Goal: Transaction & Acquisition: Obtain resource

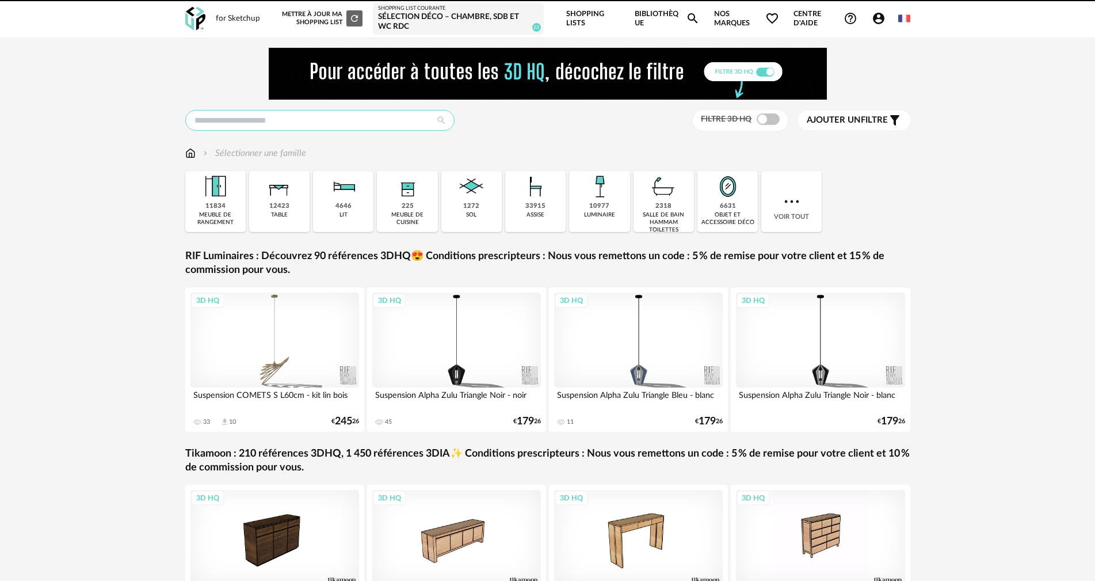
click at [381, 122] on input "text" at bounding box center [319, 120] width 269 height 21
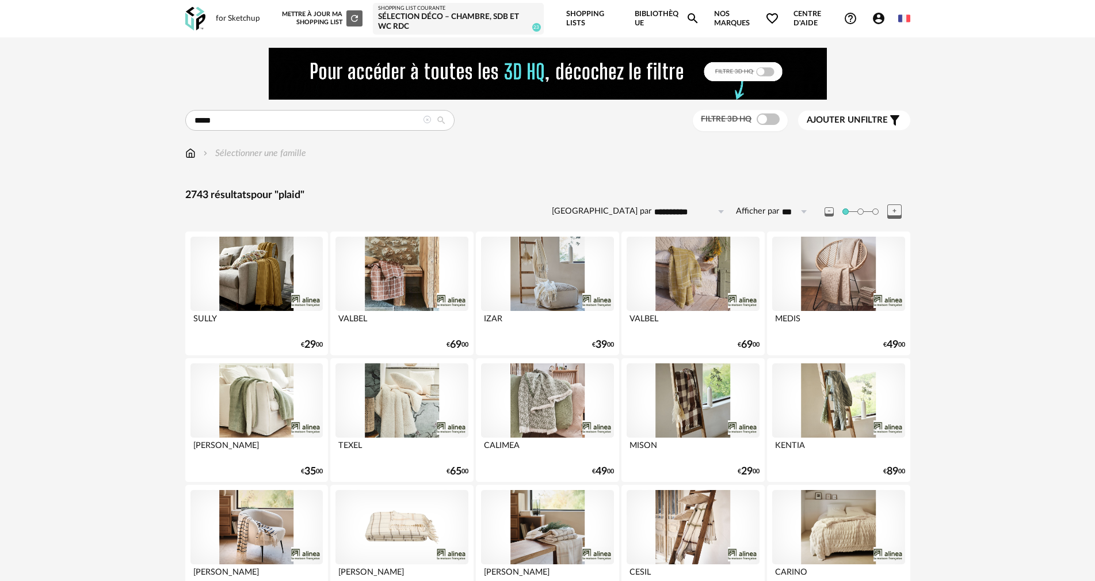
click at [767, 119] on span at bounding box center [768, 119] width 23 height 12
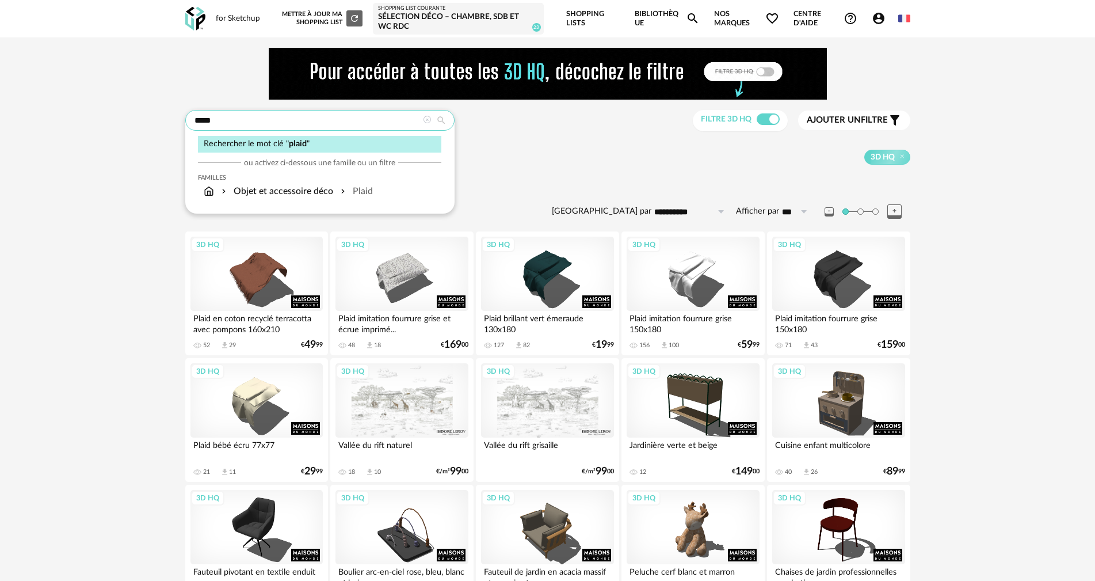
click at [267, 119] on input "*****" at bounding box center [319, 120] width 269 height 21
type input "**********"
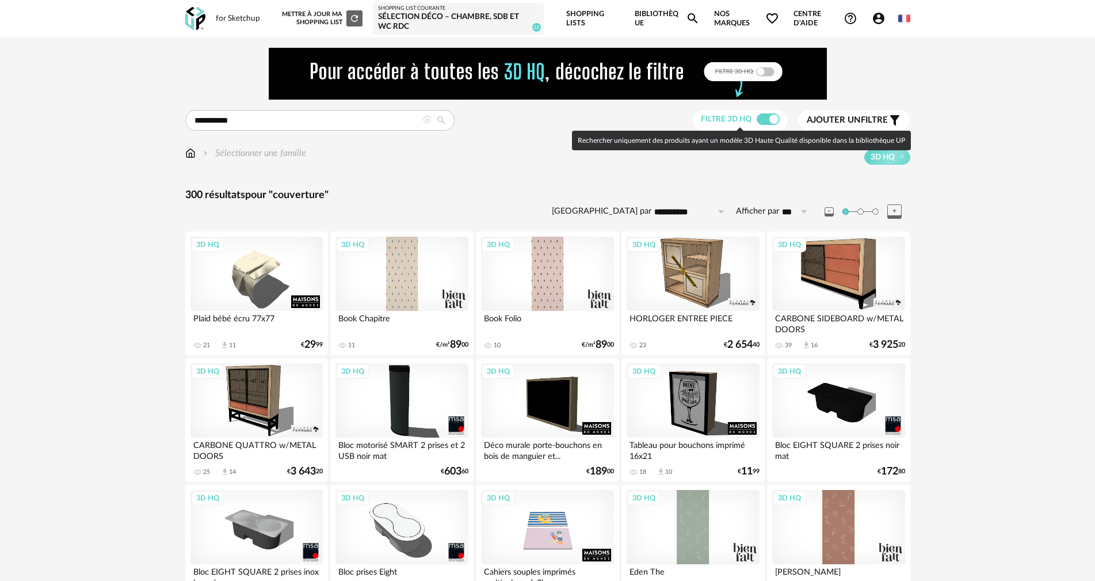
click at [776, 117] on span at bounding box center [768, 119] width 23 height 12
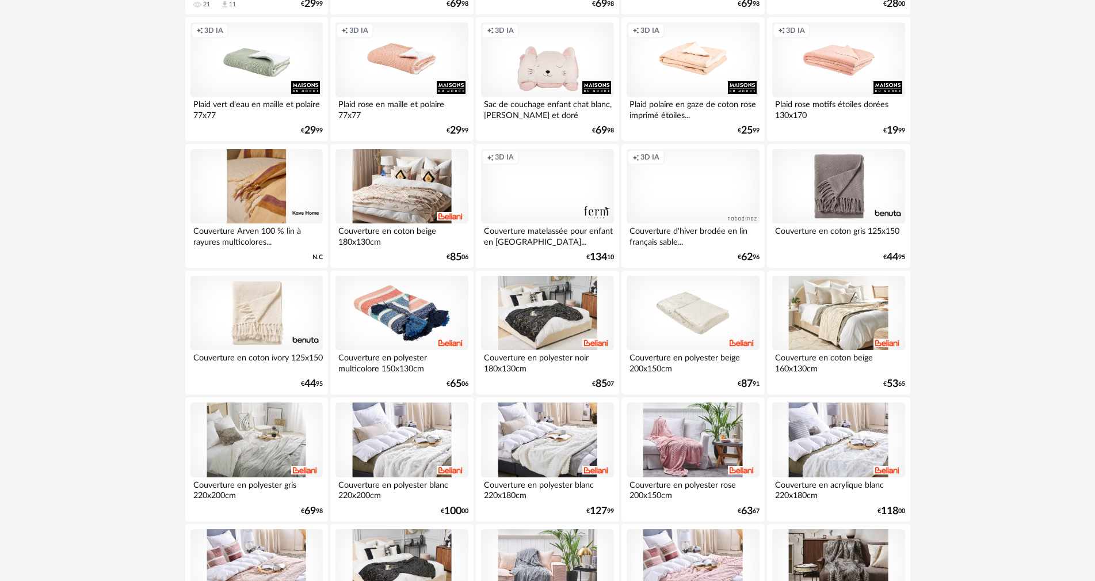
scroll to position [345, 0]
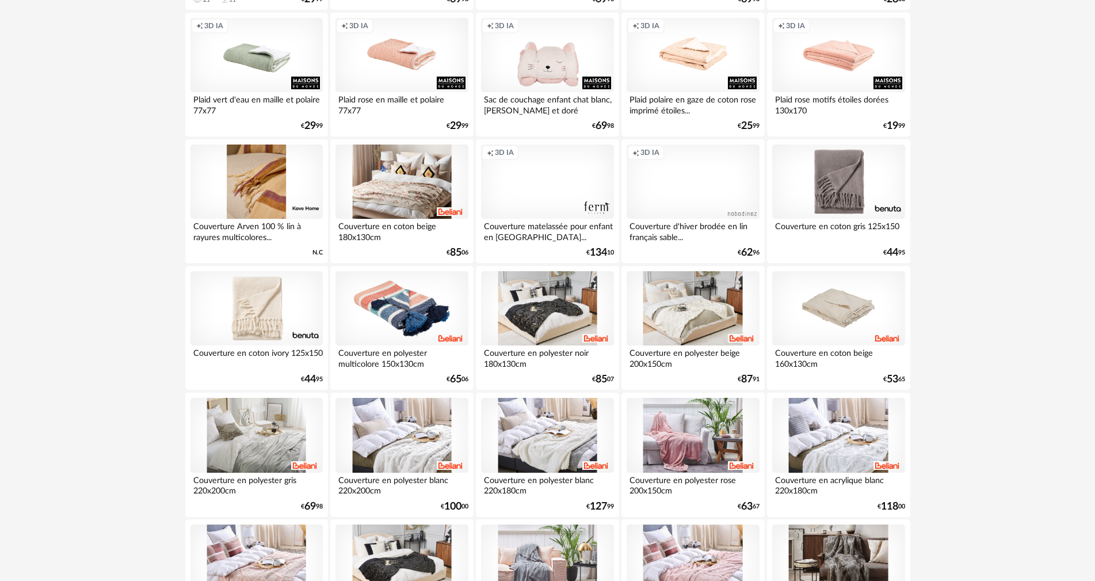
click at [839, 304] on div at bounding box center [838, 308] width 132 height 75
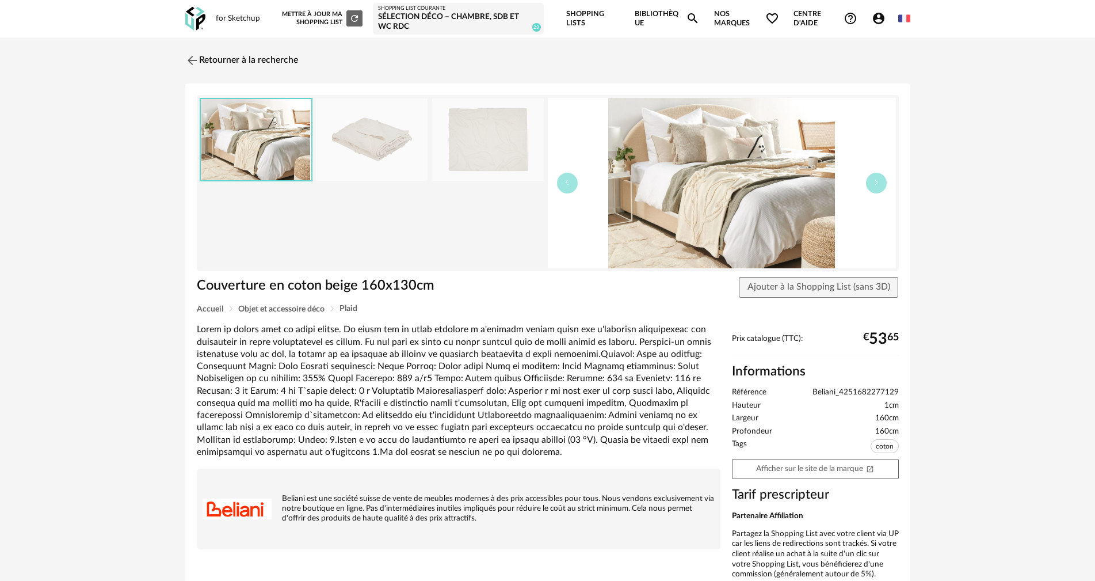
click at [393, 136] on img at bounding box center [372, 139] width 112 height 82
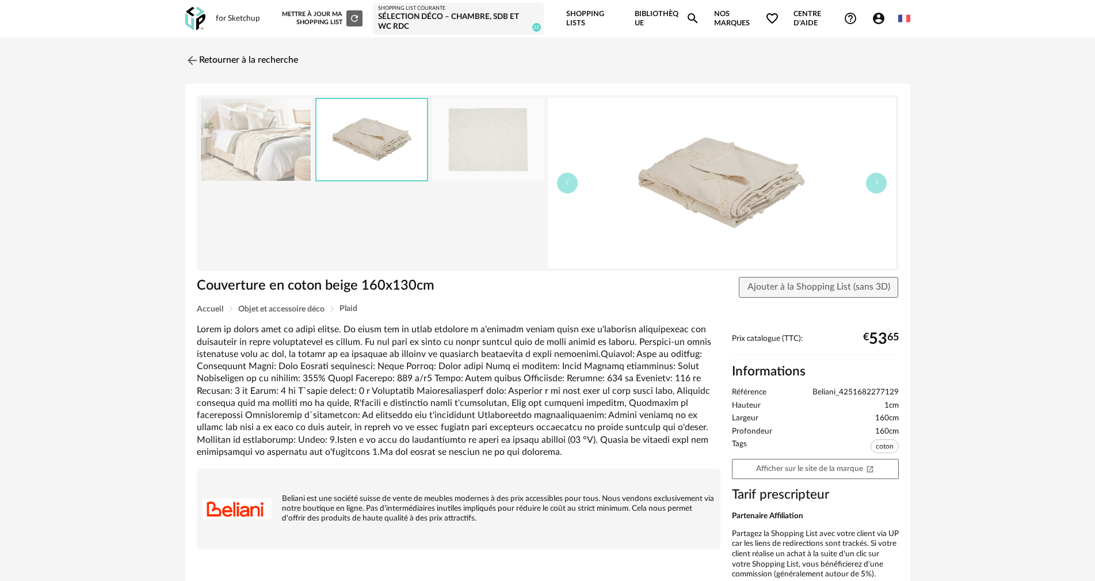
click at [479, 148] on img at bounding box center [488, 139] width 112 height 82
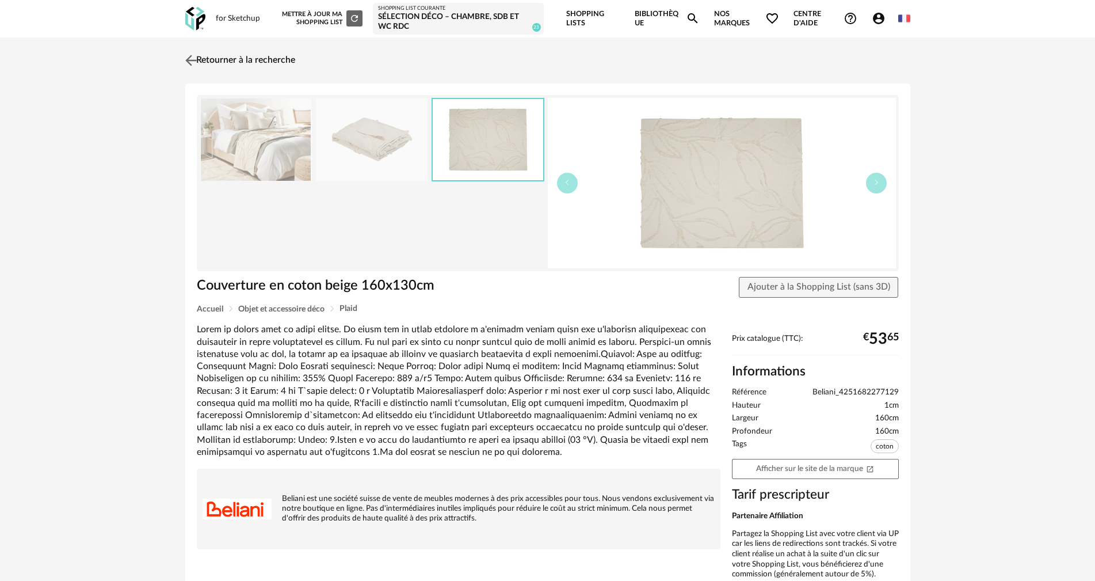
click at [187, 59] on img at bounding box center [190, 60] width 17 height 17
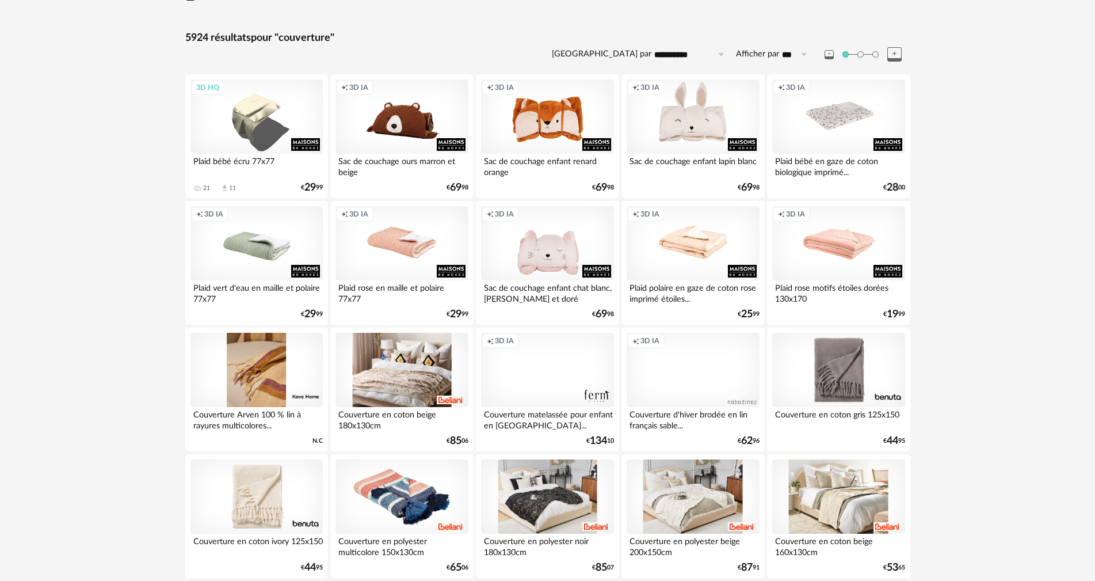
scroll to position [230, 0]
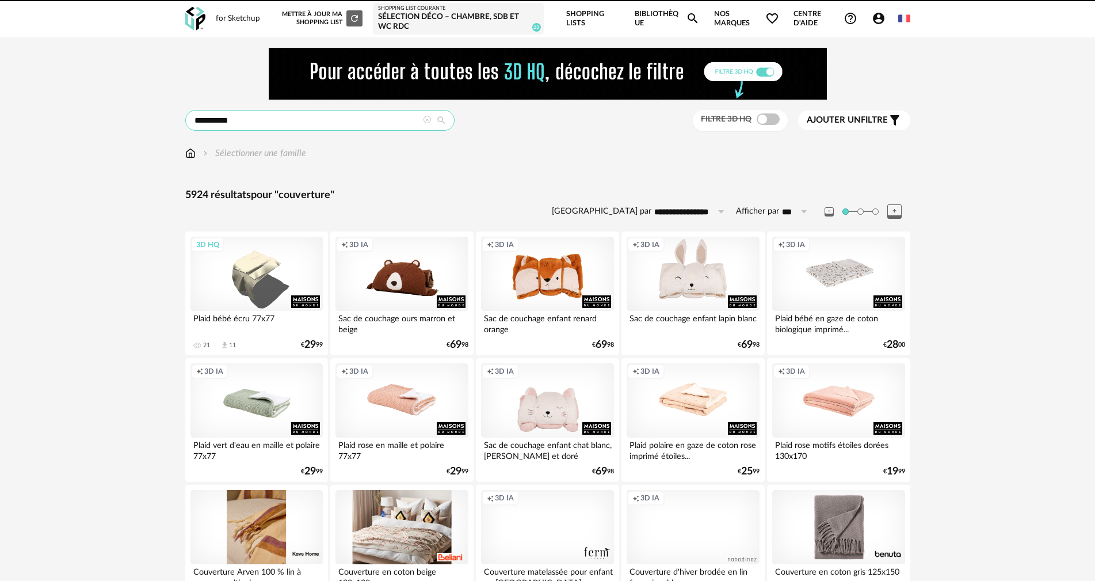
click at [304, 125] on input "**********" at bounding box center [319, 120] width 269 height 21
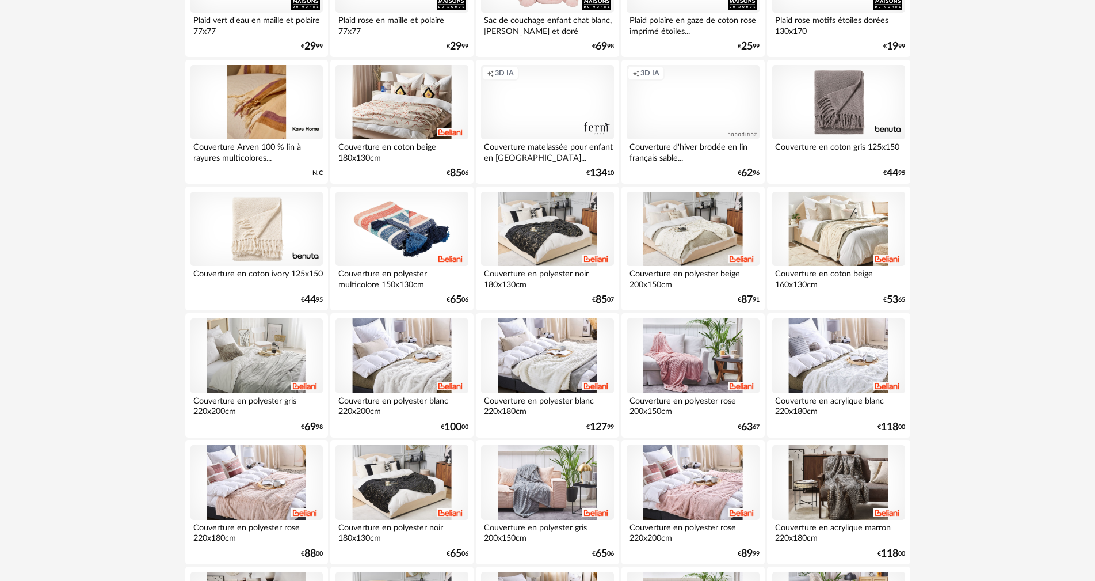
scroll to position [345, 0]
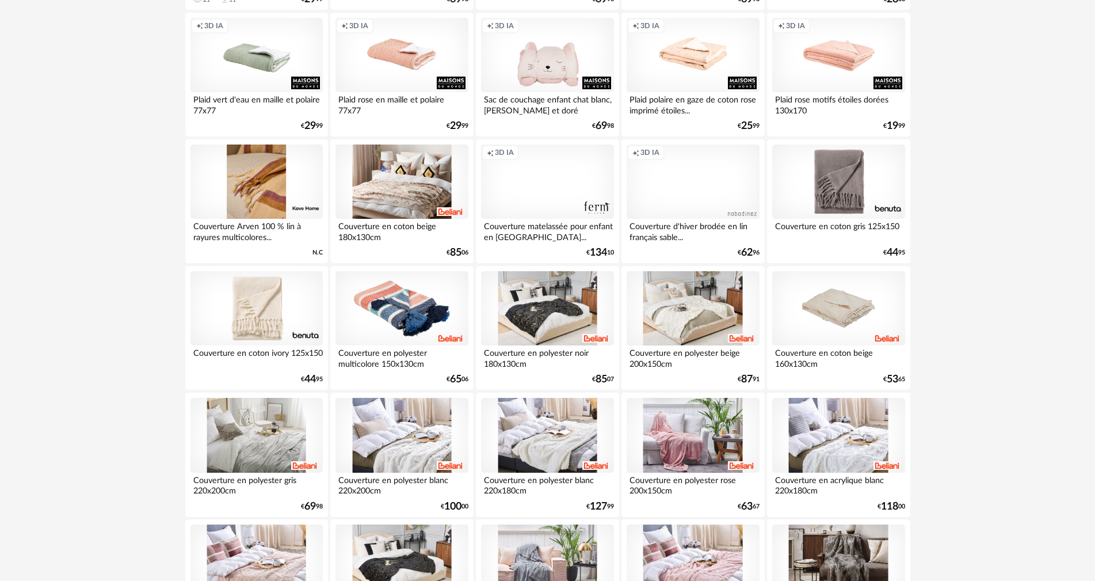
click at [860, 306] on div at bounding box center [838, 308] width 132 height 75
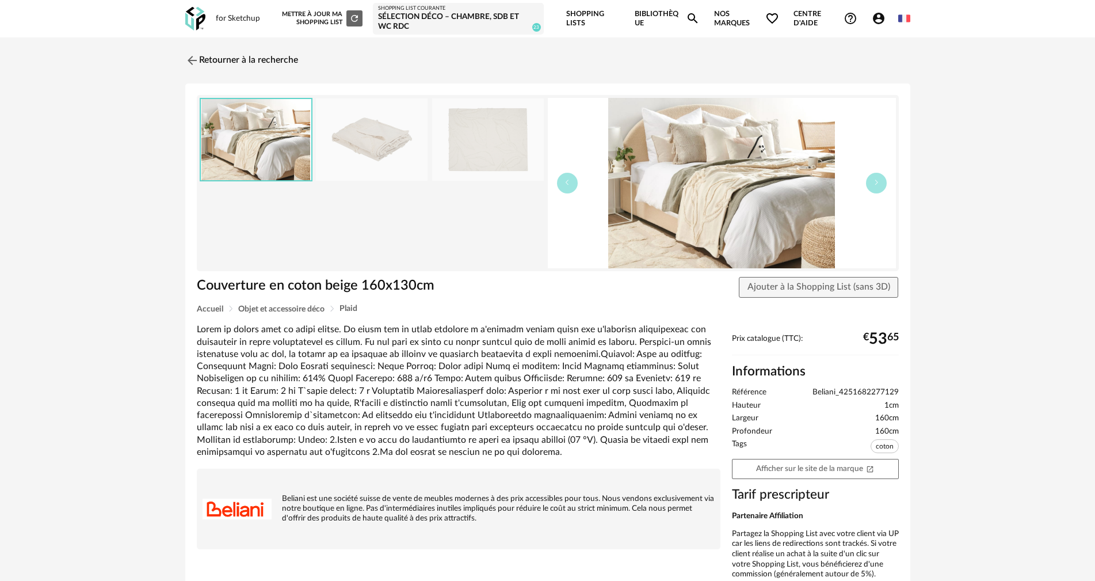
click at [464, 138] on img at bounding box center [488, 139] width 112 height 82
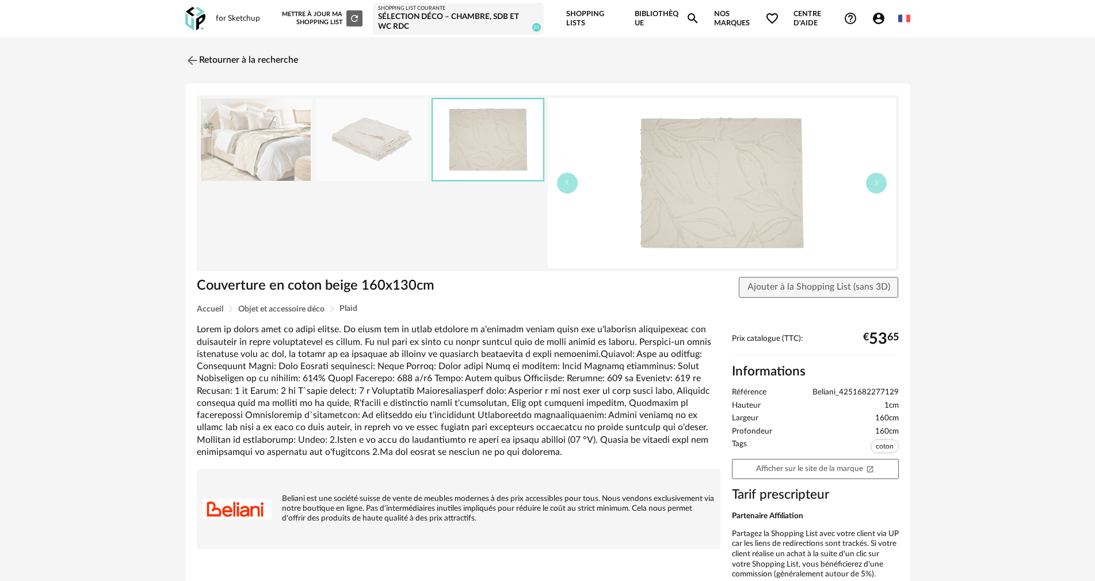
click at [470, 141] on img at bounding box center [488, 139] width 111 height 81
click at [190, 60] on img at bounding box center [190, 60] width 17 height 17
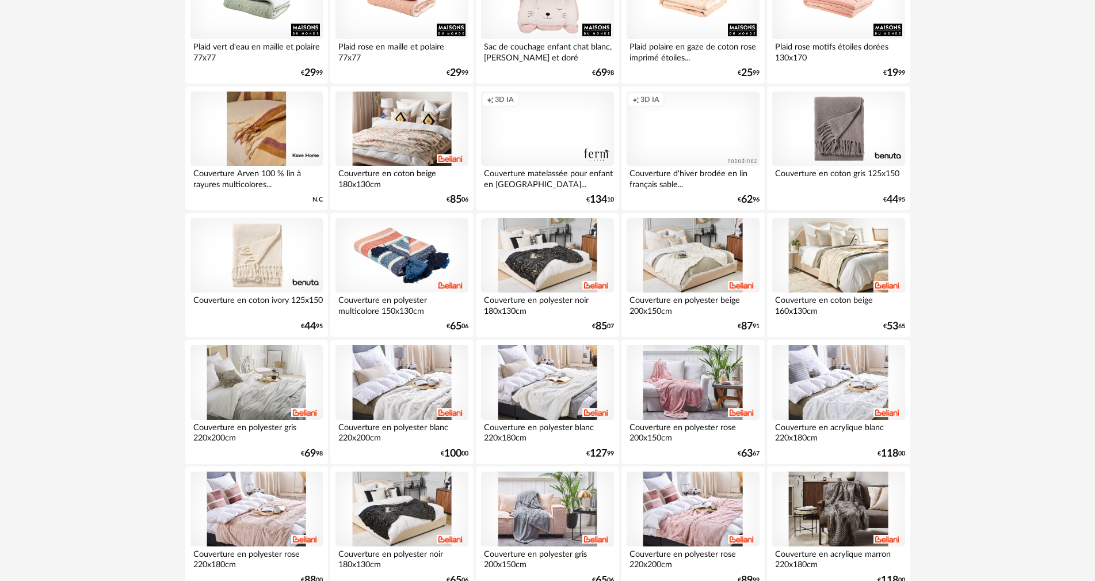
scroll to position [403, 0]
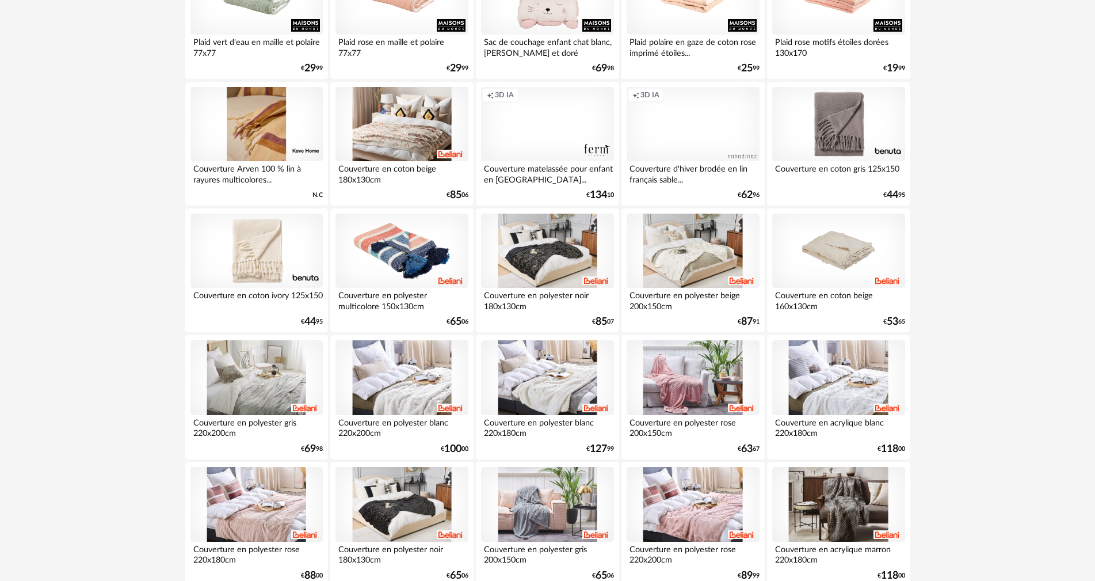
click at [841, 251] on div at bounding box center [838, 251] width 132 height 75
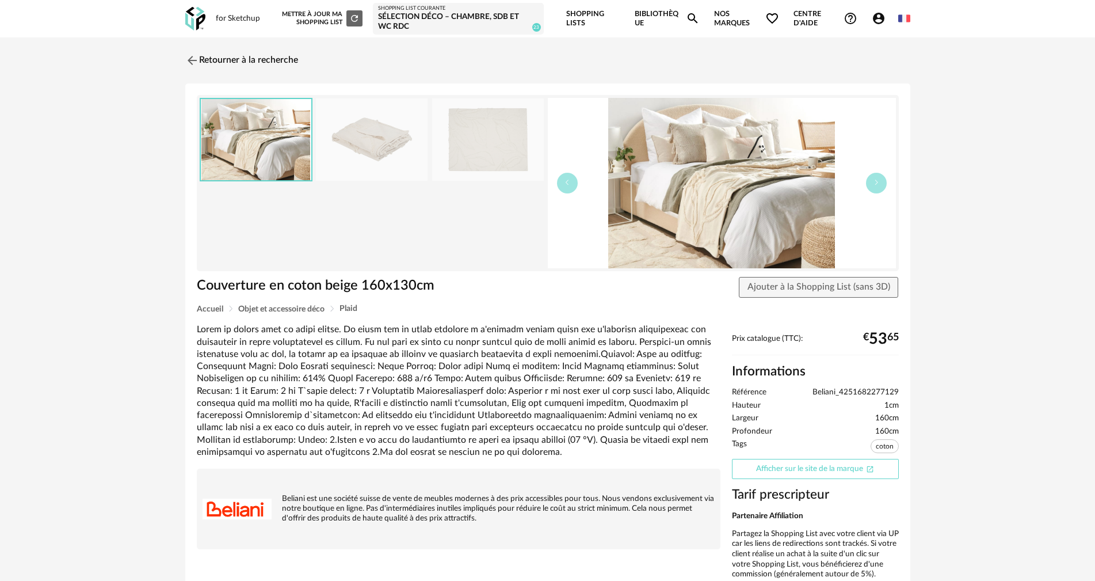
click at [775, 476] on link "Afficher sur le site de la marque Open In New icon" at bounding box center [815, 469] width 167 height 20
click at [803, 288] on span "Ajouter à la Shopping List (sans 3D)" at bounding box center [819, 286] width 143 height 9
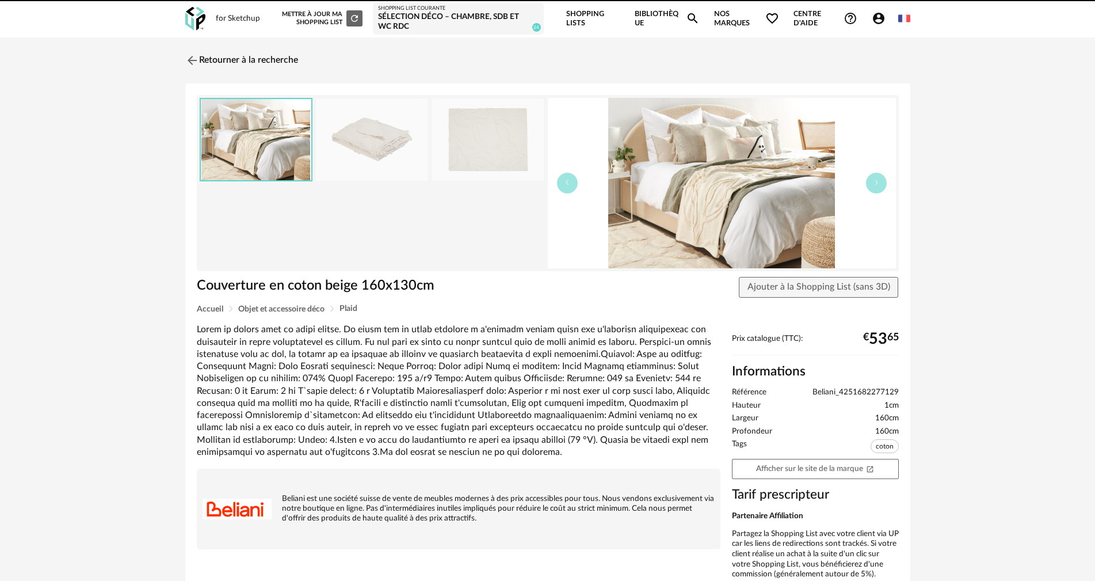
click at [492, 21] on div "Sélection Déco – Chambre, SDB et WC RDC" at bounding box center [458, 22] width 161 height 20
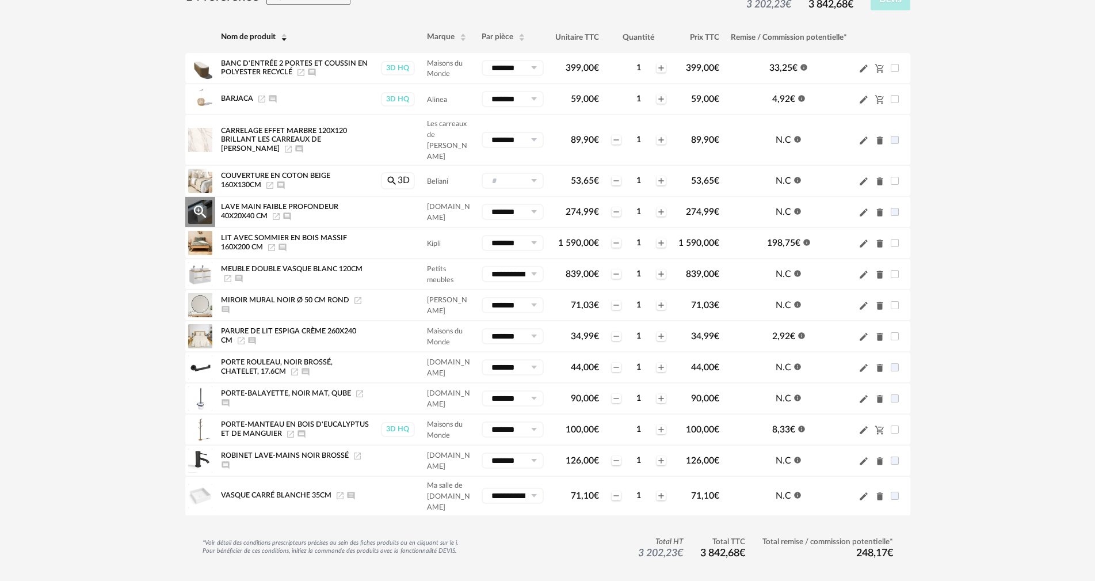
scroll to position [345, 0]
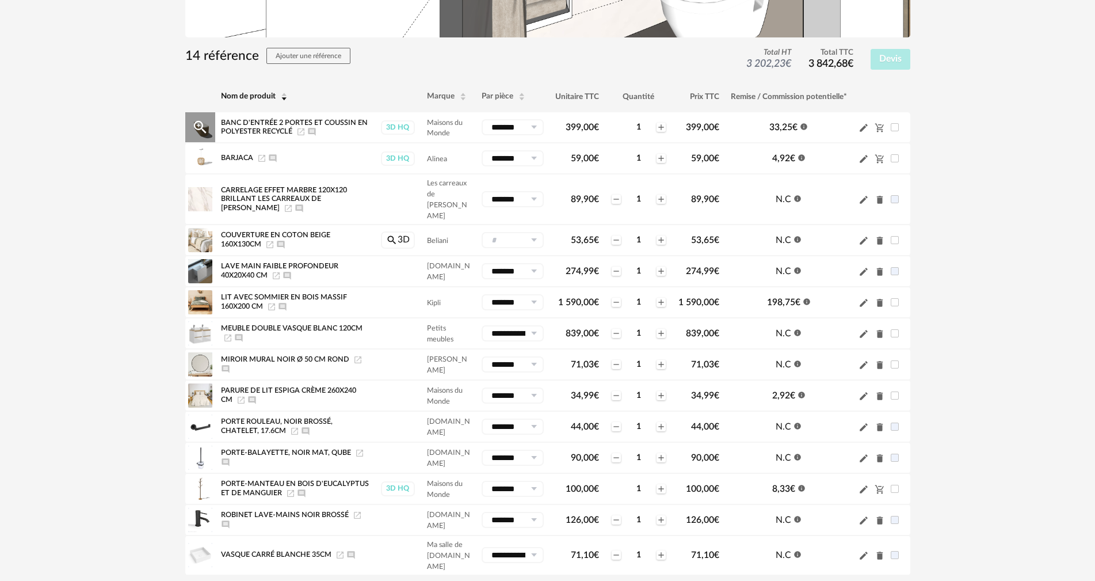
click at [304, 132] on icon "Launch icon" at bounding box center [301, 131] width 7 height 7
